Goal: Information Seeking & Learning: Learn about a topic

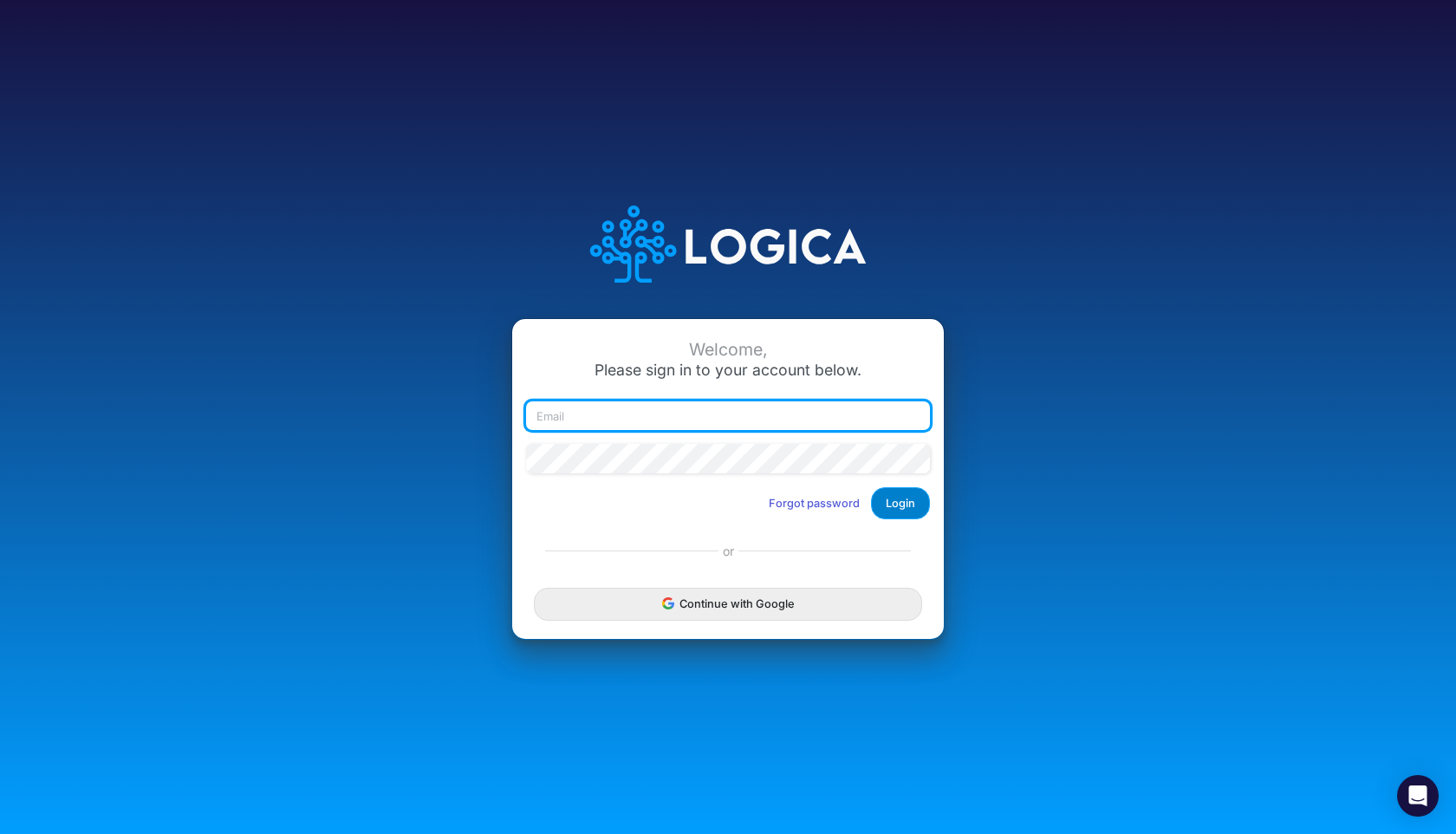
type input "[PERSON_NAME][EMAIL_ADDRESS][DOMAIN_NAME]"
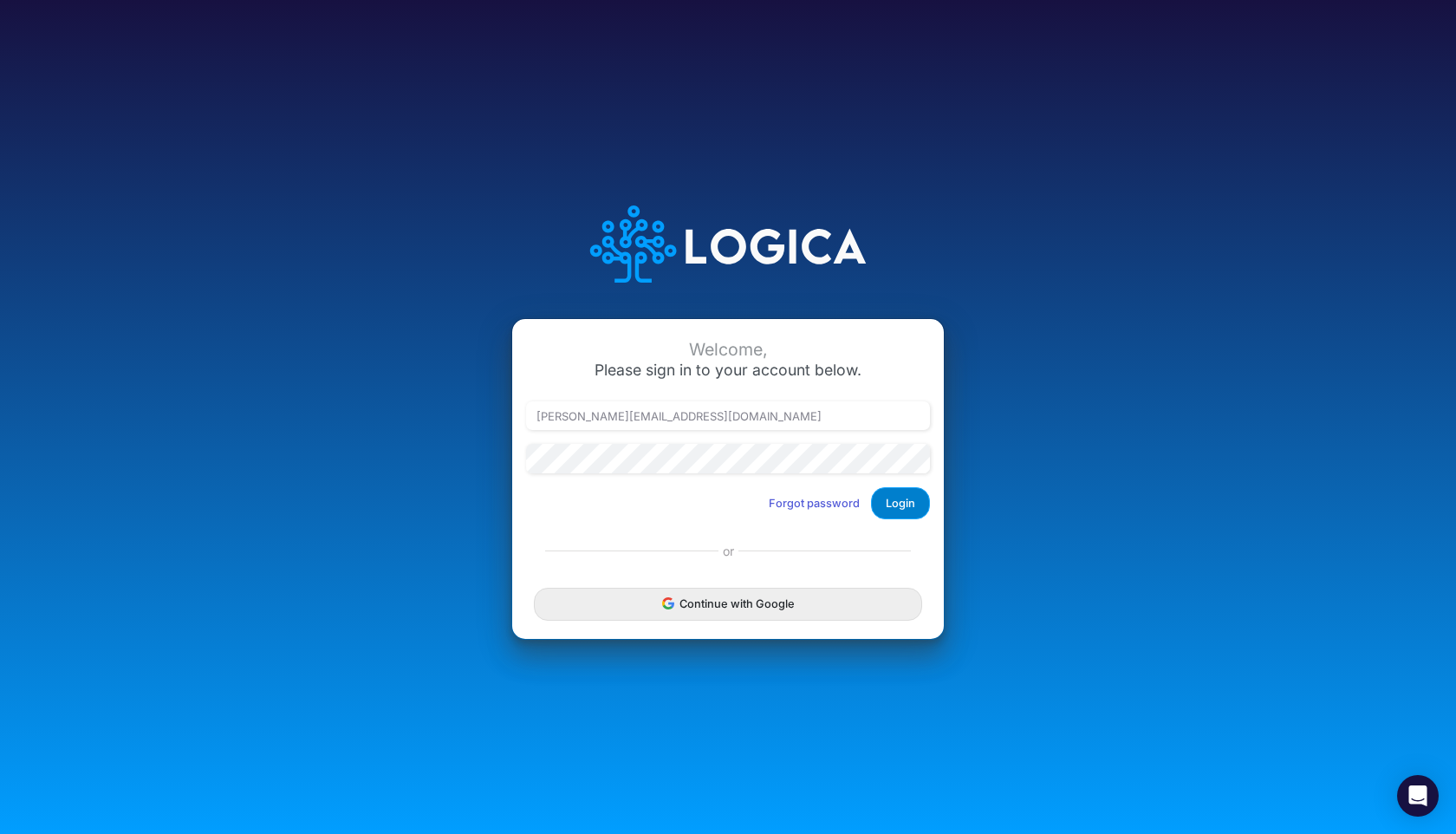
click at [906, 500] on button "Login" at bounding box center [901, 503] width 59 height 32
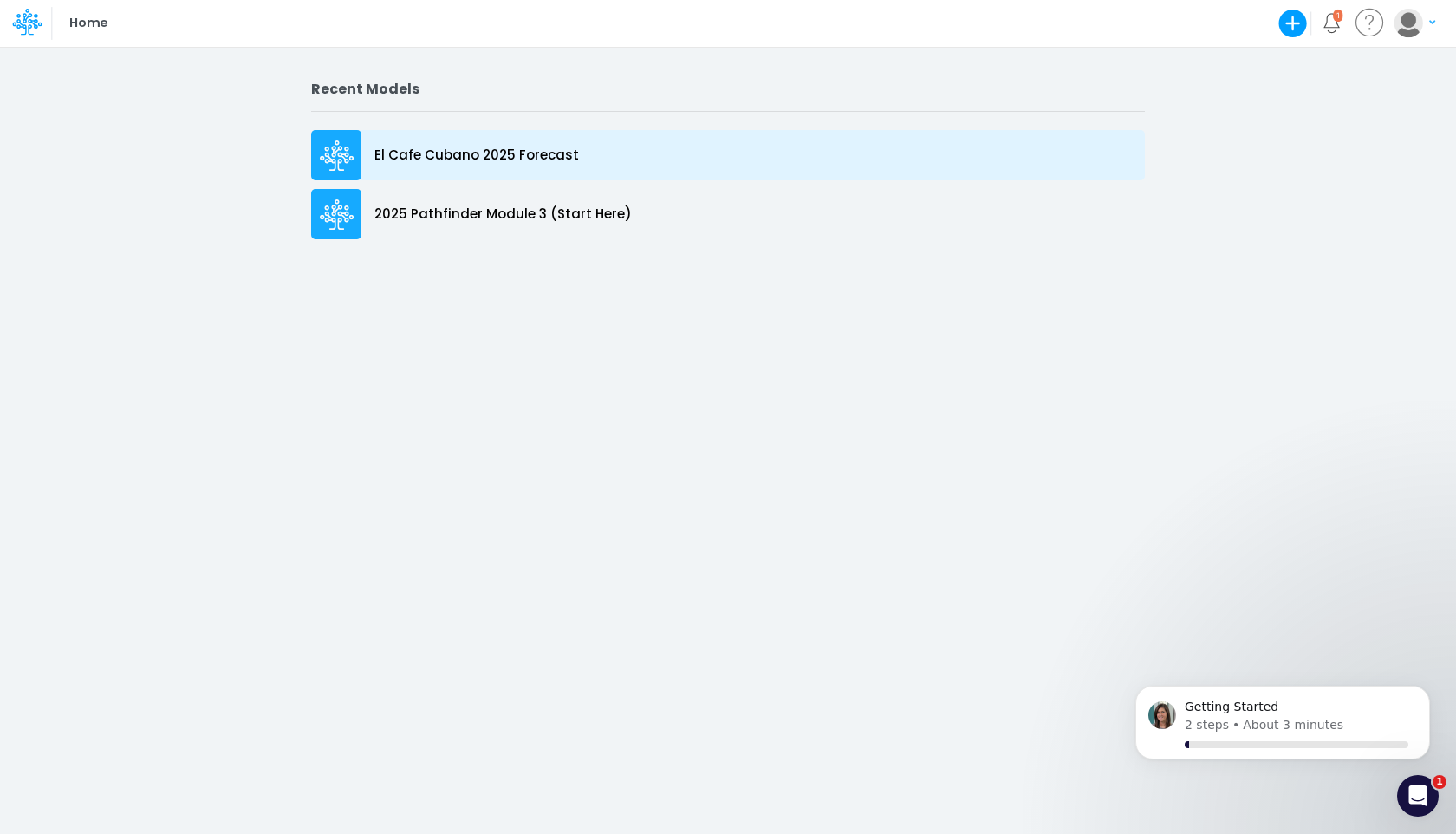
click at [524, 161] on p "El Cafe Cubano 2025 Forecast" at bounding box center [476, 155] width 205 height 20
